Goal: Task Accomplishment & Management: Complete application form

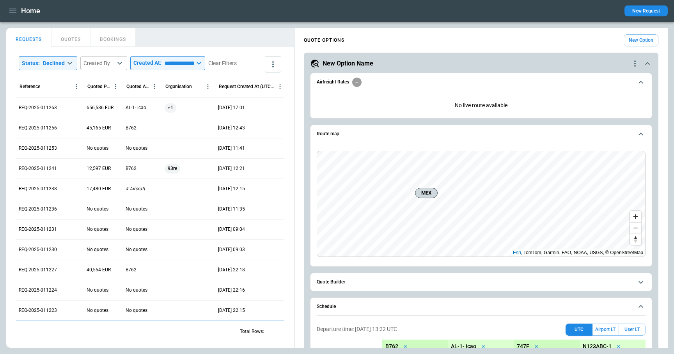
scroll to position [465, 0]
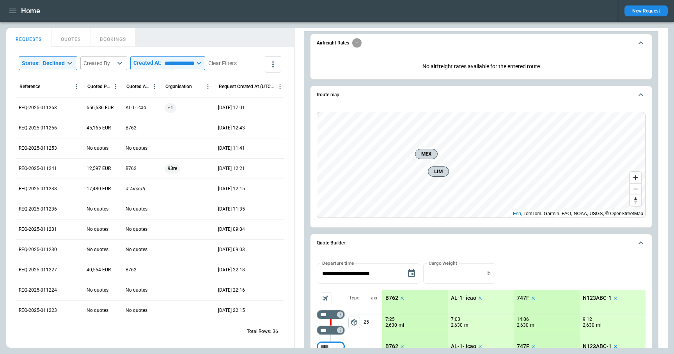
click at [637, 16] on div "New Request" at bounding box center [643, 11] width 50 height 22
click at [637, 14] on button "New Request" at bounding box center [646, 10] width 43 height 11
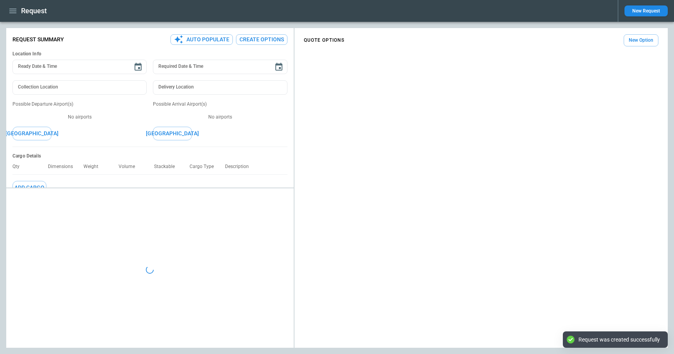
type textarea "*"
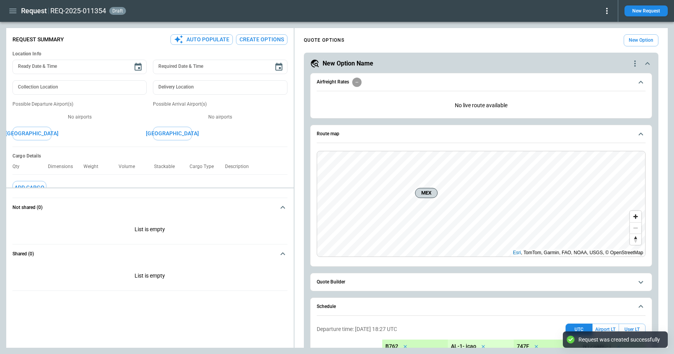
click at [351, 286] on button "Quote Builder" at bounding box center [481, 283] width 329 height 18
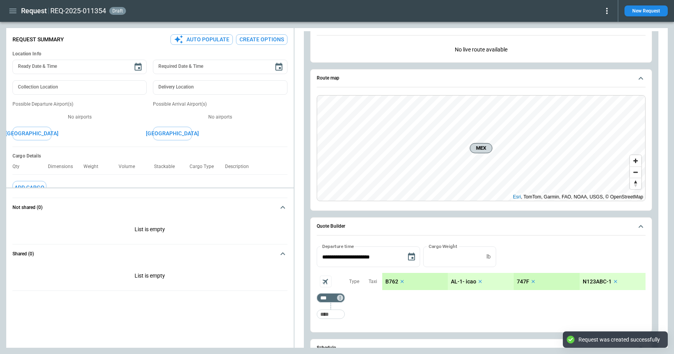
scroll to position [109, 0]
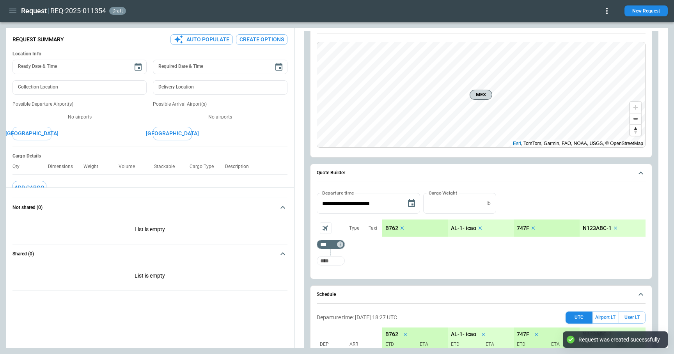
click at [333, 260] on input "Too short" at bounding box center [330, 261] width 25 height 14
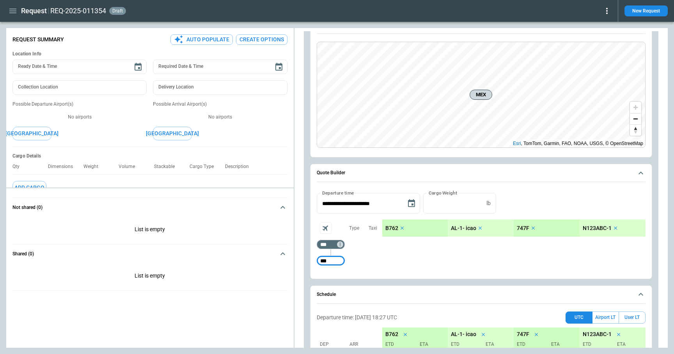
type input "***"
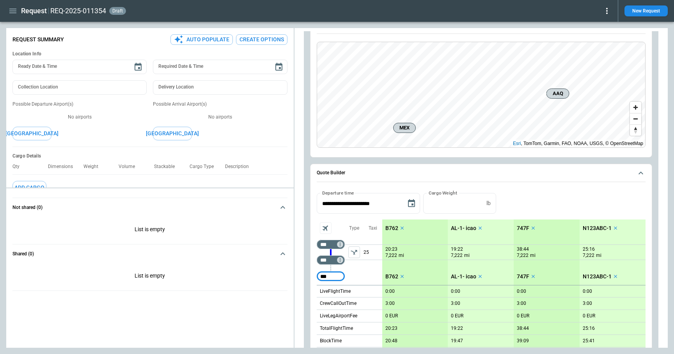
type input "***"
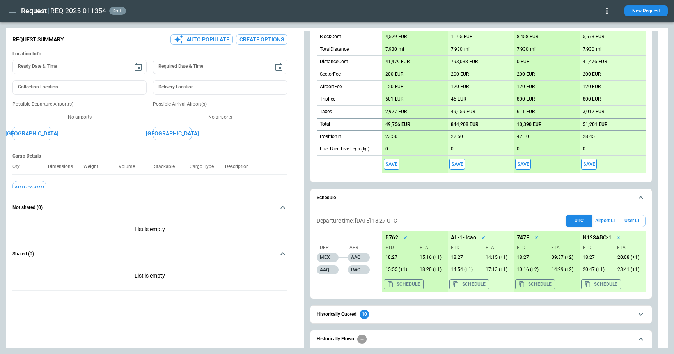
scroll to position [457, 0]
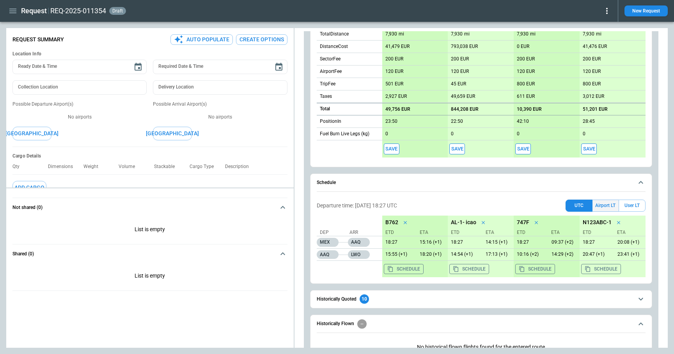
click at [612, 205] on button "Airport LT" at bounding box center [606, 206] width 26 height 12
click at [393, 149] on button "Save" at bounding box center [392, 149] width 16 height 11
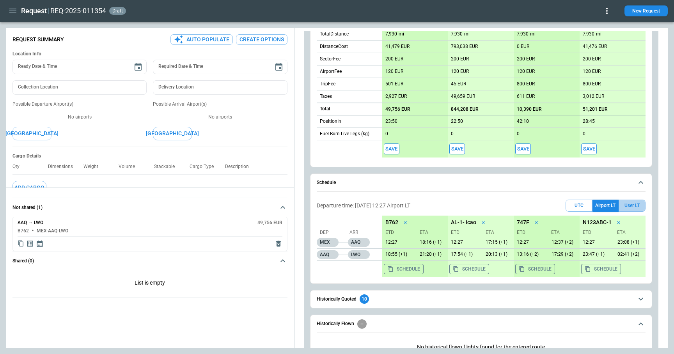
click at [632, 206] on button "User LT" at bounding box center [632, 206] width 27 height 12
click at [388, 148] on button "Save" at bounding box center [392, 149] width 16 height 11
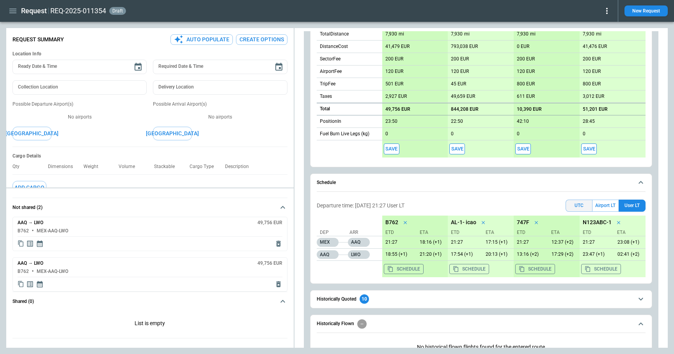
click at [578, 205] on button "UTC" at bounding box center [579, 206] width 27 height 12
click at [609, 206] on button "Airport LT" at bounding box center [606, 206] width 26 height 12
click at [635, 205] on button "User LT" at bounding box center [632, 206] width 27 height 12
click at [609, 206] on button "Airport LT" at bounding box center [606, 206] width 26 height 12
click at [633, 205] on button "User LT" at bounding box center [632, 206] width 27 height 12
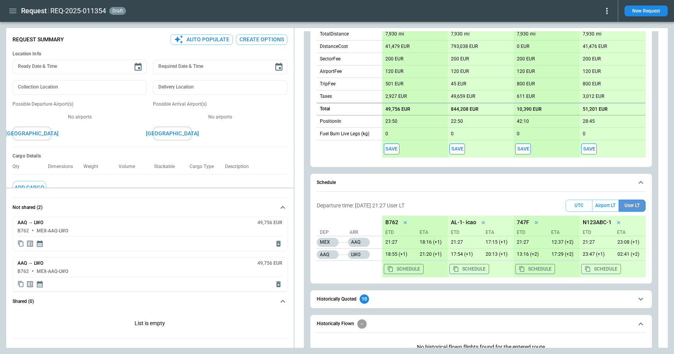
click at [633, 205] on button "User LT" at bounding box center [632, 206] width 27 height 12
click at [391, 146] on button "Save" at bounding box center [392, 149] width 16 height 11
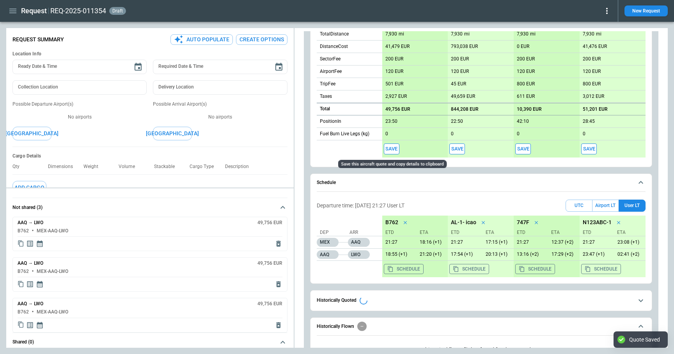
type textarea "*"
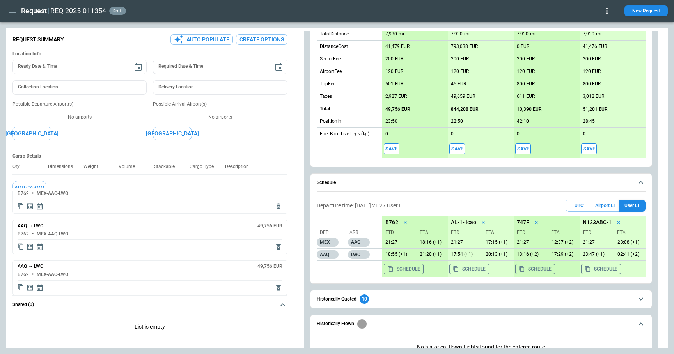
scroll to position [0, 0]
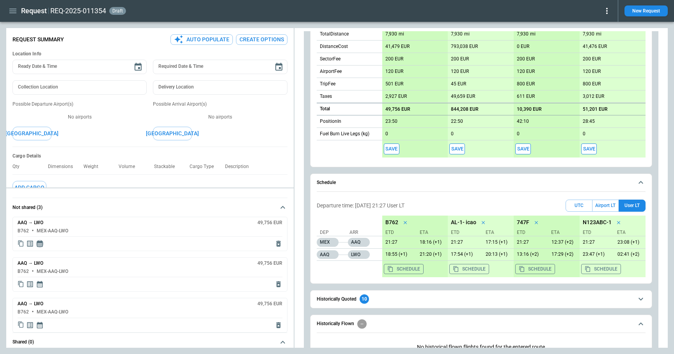
click at [41, 244] on icon "Display quote schedule" at bounding box center [40, 244] width 8 height 8
click at [104, 236] on div at bounding box center [337, 177] width 674 height 354
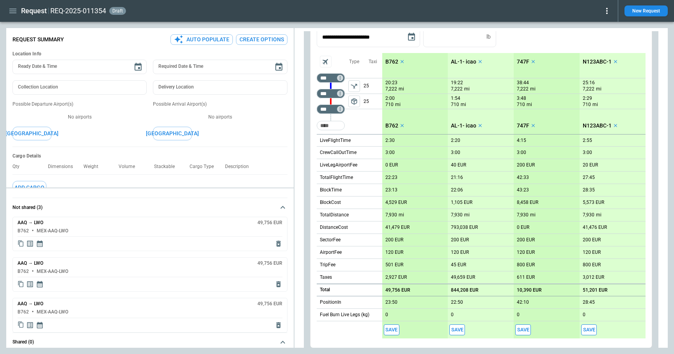
scroll to position [164, 0]
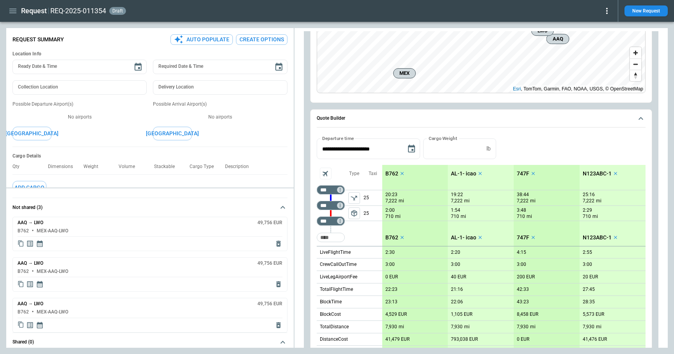
click at [656, 9] on button "New Request" at bounding box center [646, 10] width 43 height 11
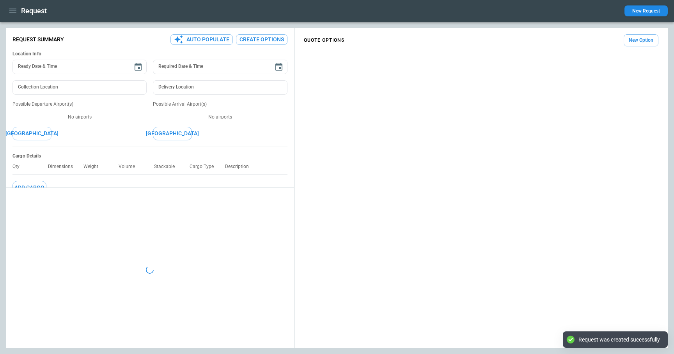
type textarea "*"
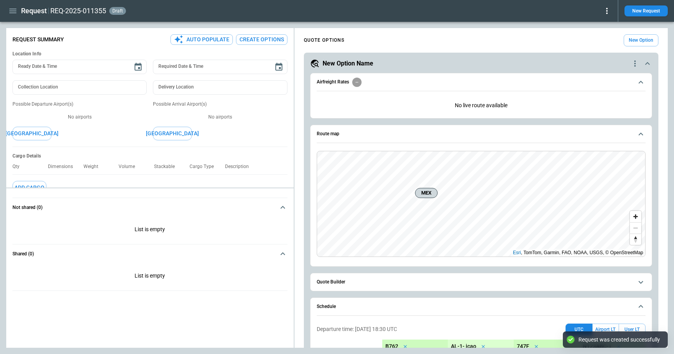
click at [346, 280] on span "Quote Builder" at bounding box center [475, 282] width 317 height 5
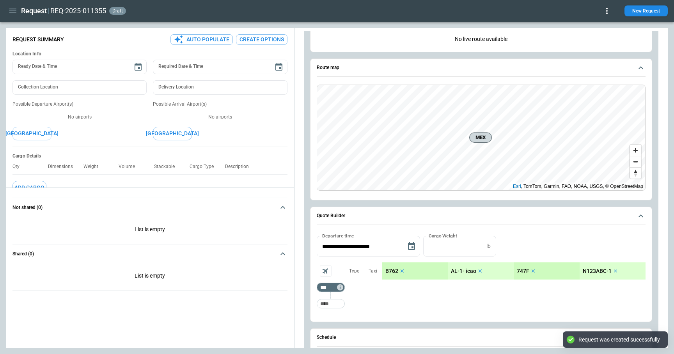
scroll to position [157, 0]
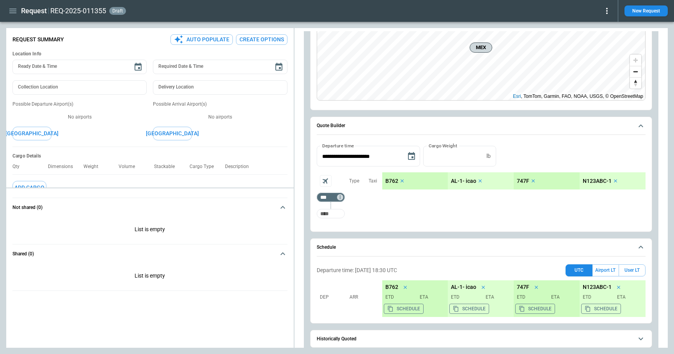
click at [334, 213] on input "Too short" at bounding box center [330, 214] width 25 height 14
type input "***"
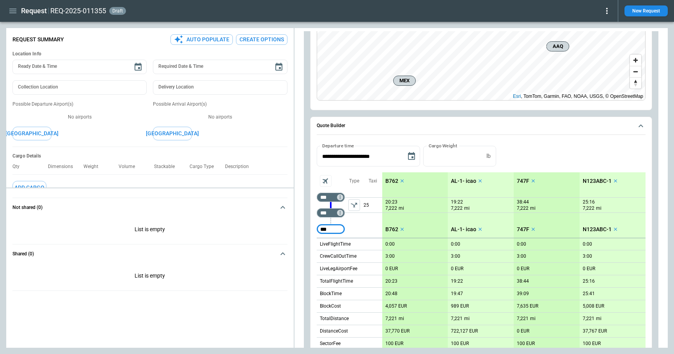
type input "***"
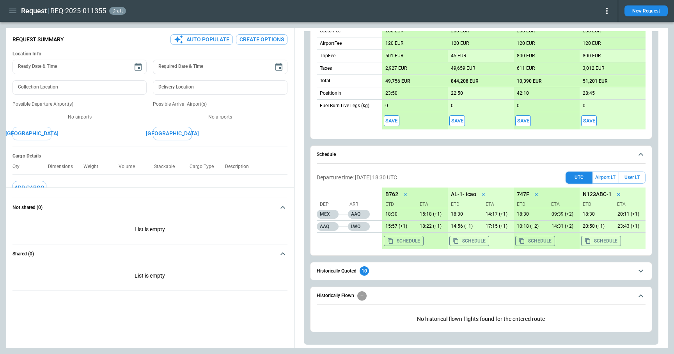
scroll to position [485, 0]
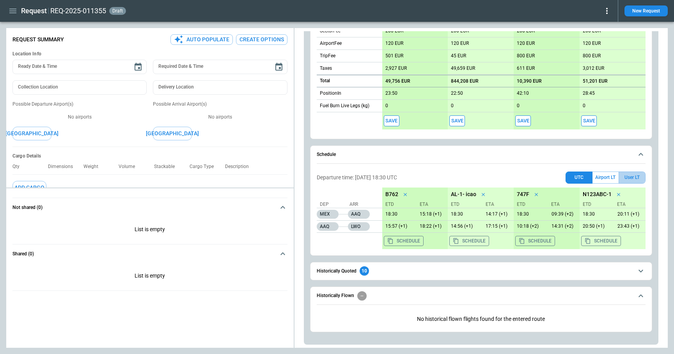
click at [631, 177] on button "User LT" at bounding box center [632, 178] width 27 height 12
click at [394, 121] on button "Save" at bounding box center [392, 121] width 16 height 11
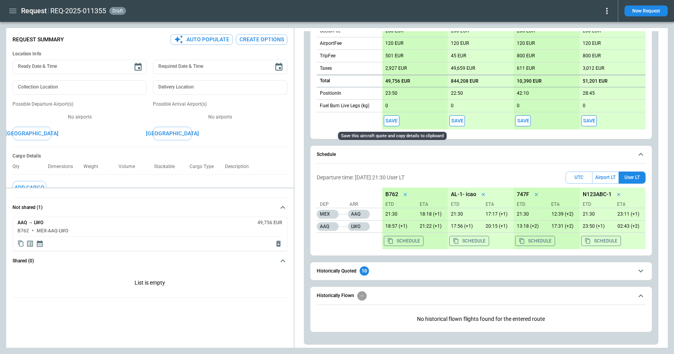
click at [393, 118] on button "Save" at bounding box center [392, 121] width 16 height 11
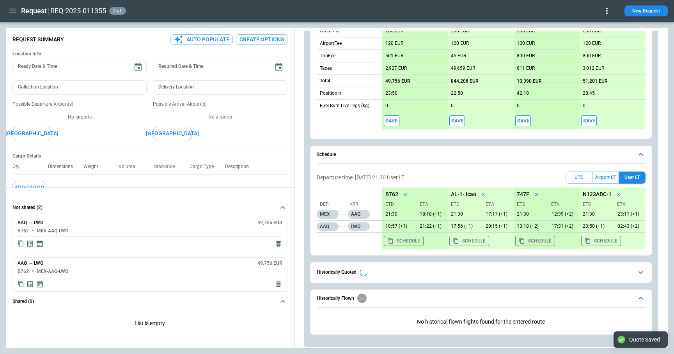
type textarea "*"
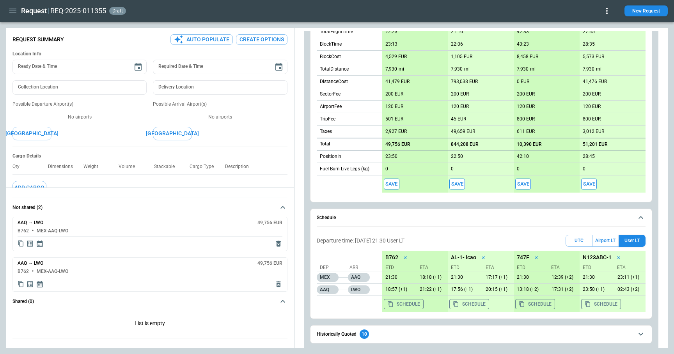
scroll to position [454, 0]
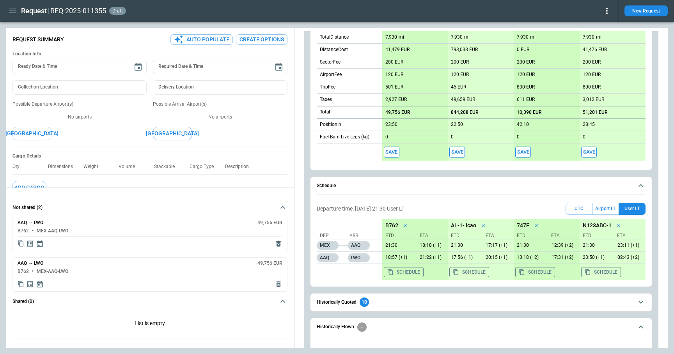
drag, startPoint x: 420, startPoint y: 207, endPoint x: 393, endPoint y: 206, distance: 27.0
click at [393, 206] on div "Departure time: [DATE] 21:30 User LT UTC Airport LT User LT" at bounding box center [481, 209] width 329 height 12
click at [611, 205] on button "Airport LT" at bounding box center [606, 209] width 26 height 12
click at [578, 206] on button "UTC" at bounding box center [579, 209] width 27 height 12
click at [601, 206] on button "Airport LT" at bounding box center [606, 209] width 26 height 12
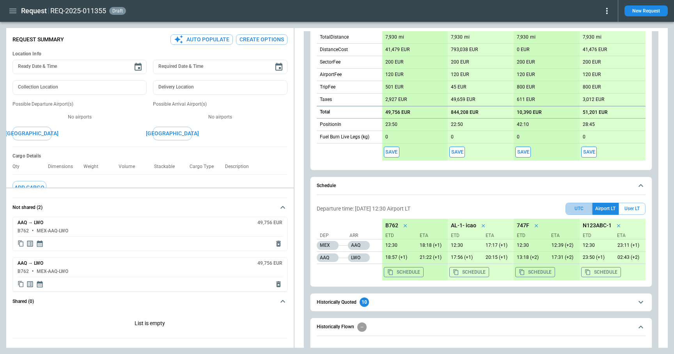
click at [578, 206] on button "UTC" at bounding box center [579, 209] width 27 height 12
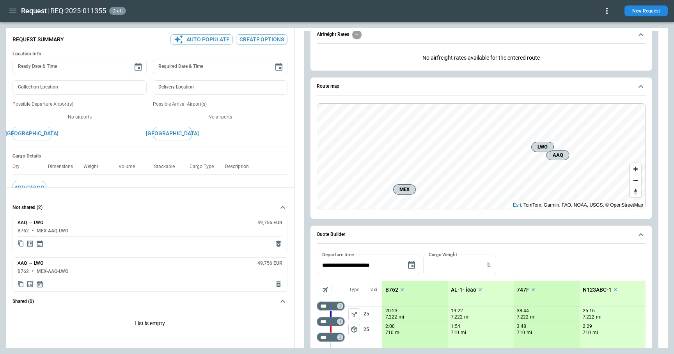
scroll to position [0, 0]
